Goal: Navigation & Orientation: Find specific page/section

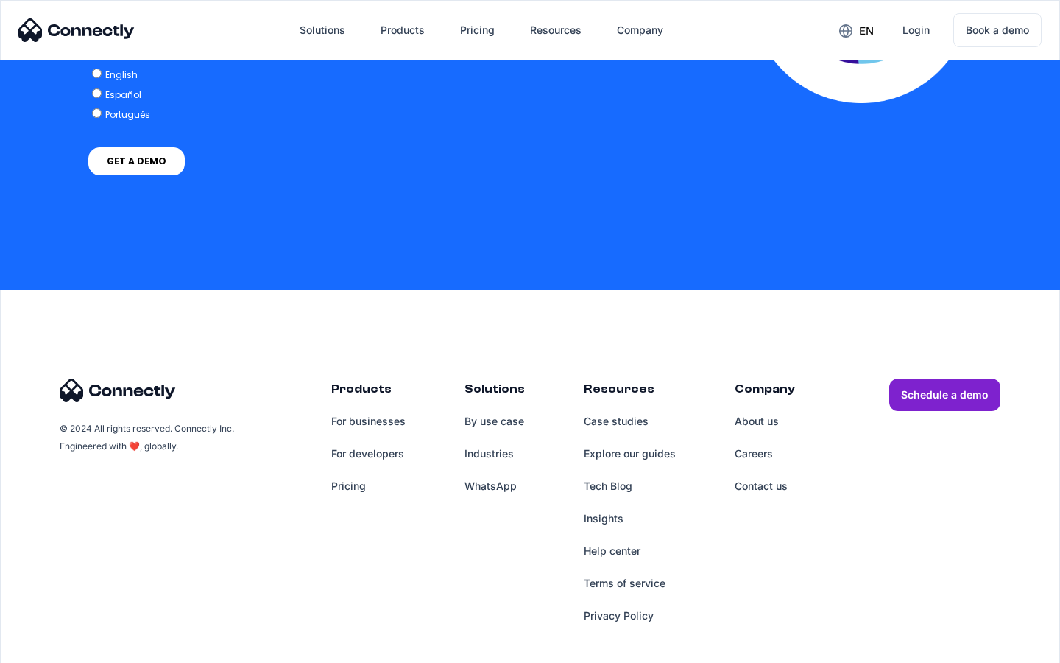
scroll to position [3233, 0]
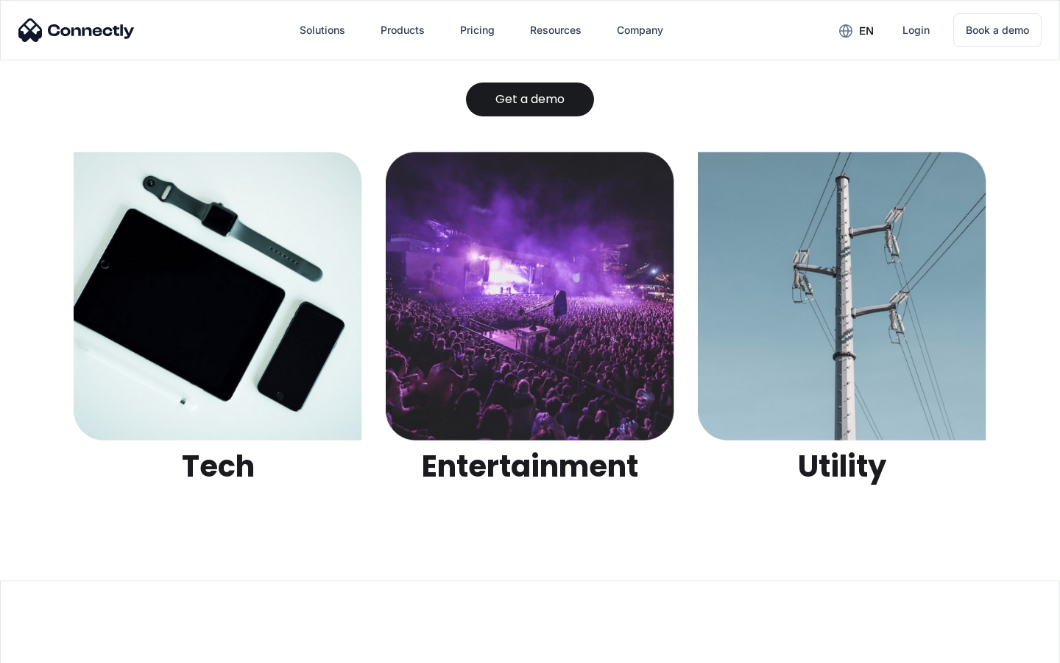
scroll to position [4646, 0]
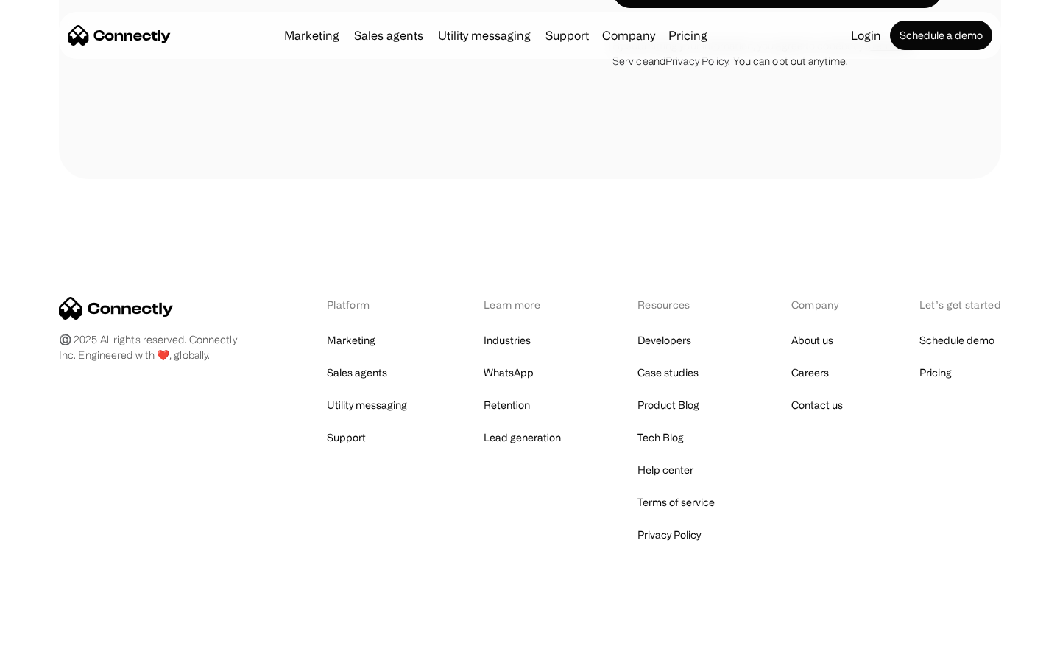
scroll to position [2491, 0]
